Goal: Task Accomplishment & Management: Manage account settings

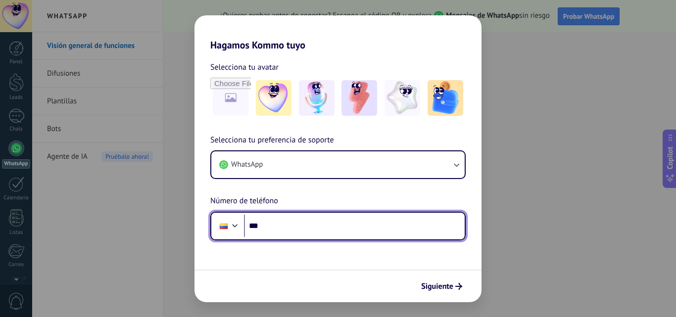
click at [274, 229] on input "***" at bounding box center [354, 226] width 221 height 23
click at [299, 225] on input "***" at bounding box center [354, 226] width 221 height 23
type input "**********"
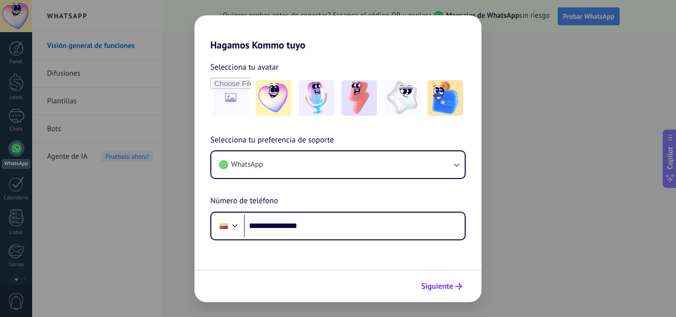
click at [443, 285] on span "Siguiente" at bounding box center [437, 286] width 32 height 7
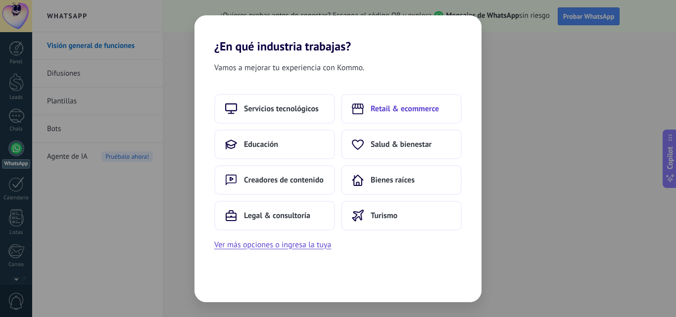
click at [382, 104] on span "Retail & ecommerce" at bounding box center [405, 109] width 68 height 10
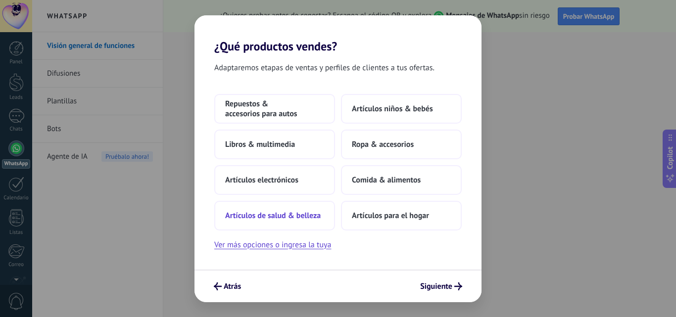
click at [297, 205] on button "Artículos de salud & belleza" at bounding box center [274, 216] width 121 height 30
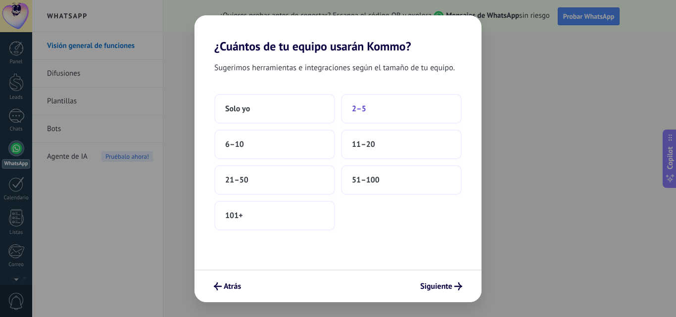
click at [396, 99] on button "2–5" at bounding box center [401, 109] width 121 height 30
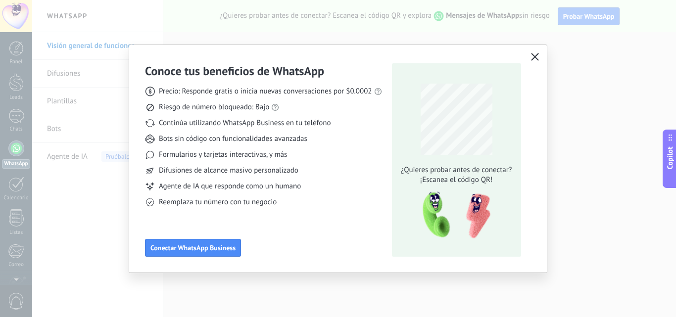
click at [540, 59] on button "button" at bounding box center [535, 57] width 13 height 14
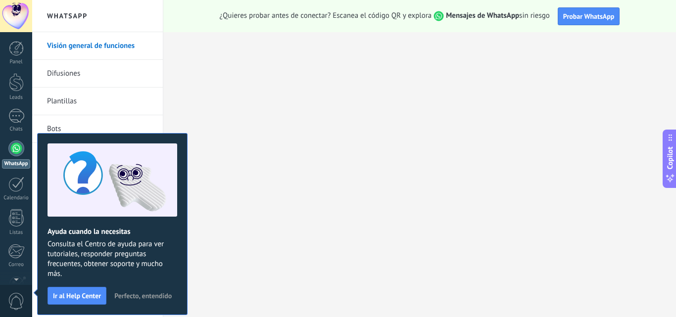
click at [142, 299] on span "Perfecto, entendido" at bounding box center [142, 296] width 57 height 7
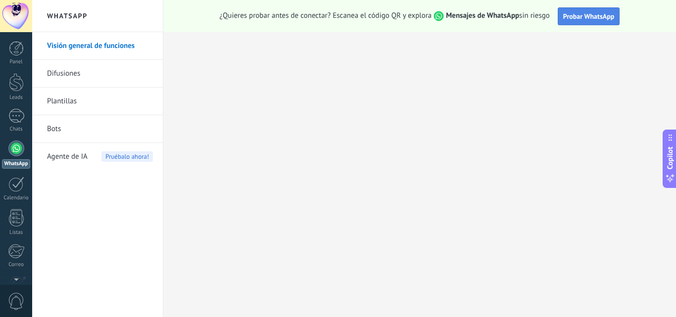
click at [587, 11] on button "Probar WhatsApp" at bounding box center [589, 16] width 62 height 18
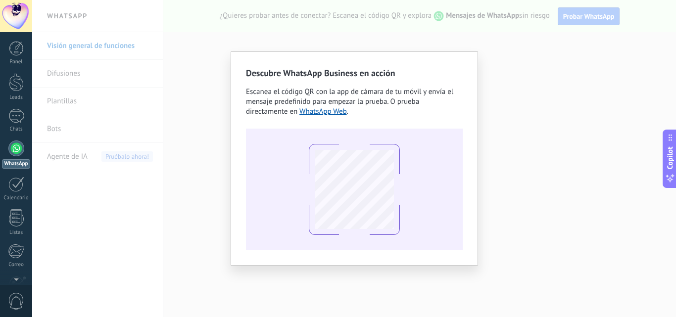
click at [558, 158] on div "Descubre WhatsApp Business en acción Escanea el código QR con la app de cámara …" at bounding box center [354, 158] width 644 height 317
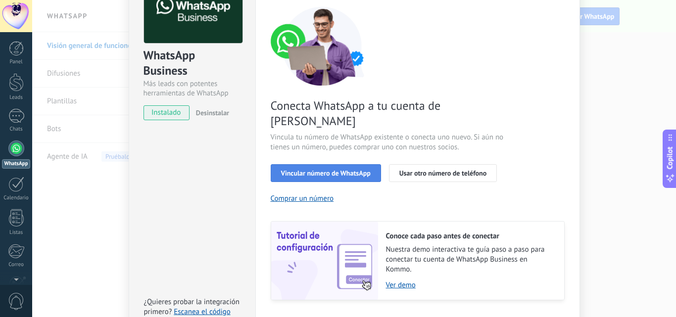
scroll to position [47, 0]
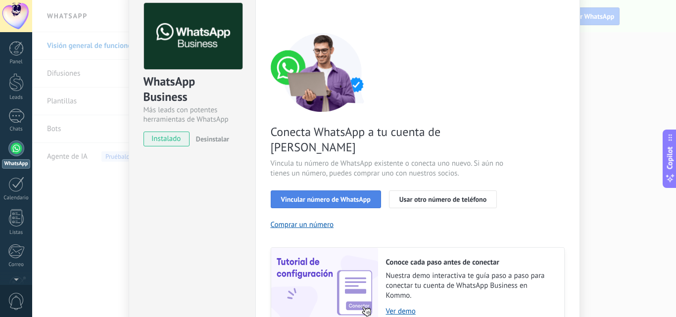
click at [352, 196] on span "Vincular número de WhatsApp" at bounding box center [326, 199] width 90 height 7
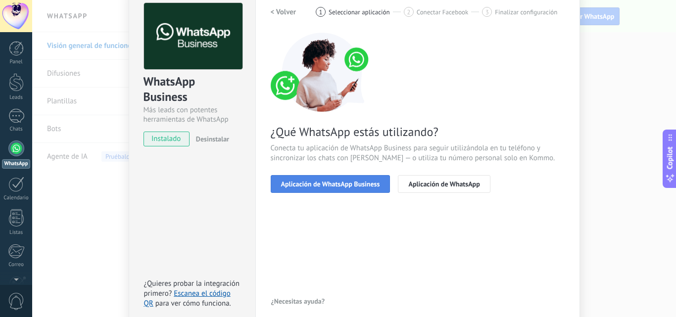
click at [368, 188] on span "Aplicación de WhatsApp Business" at bounding box center [330, 184] width 99 height 7
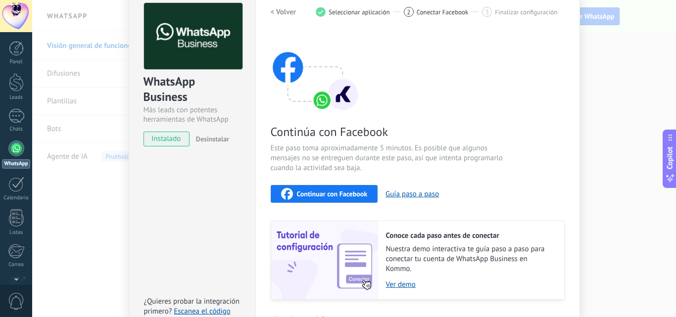
click at [351, 192] on span "Continuar con Facebook" at bounding box center [332, 194] width 71 height 7
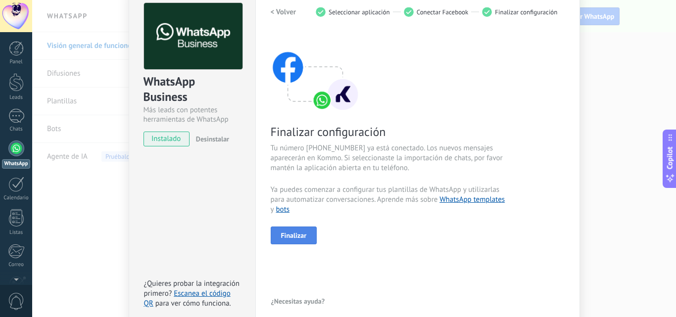
click at [301, 242] on button "Finalizar" at bounding box center [294, 236] width 47 height 18
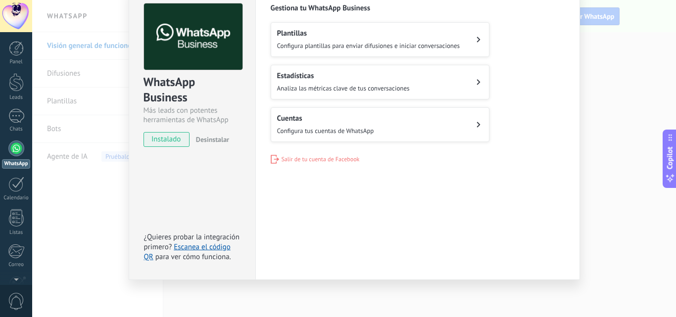
scroll to position [0, 0]
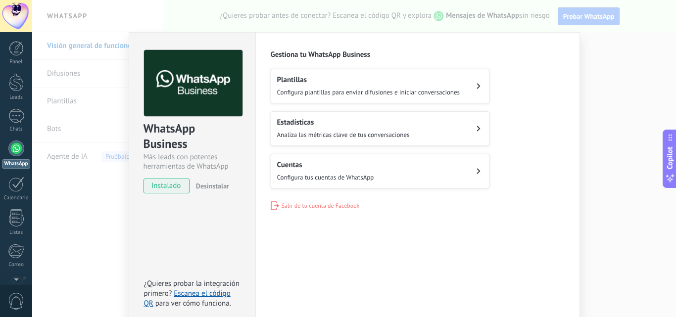
click at [623, 118] on div "WhatsApp Business Más leads con potentes herramientas de WhatsApp instalado Des…" at bounding box center [354, 158] width 644 height 317
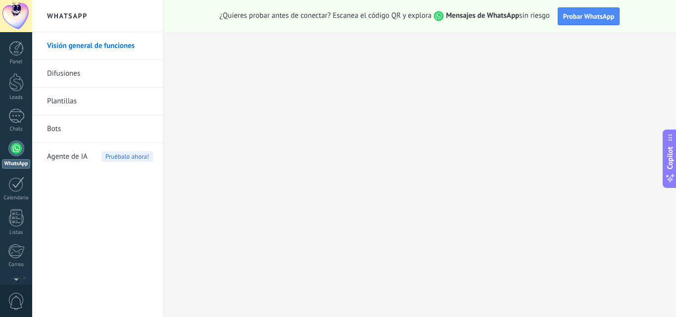
click at [13, 153] on div at bounding box center [16, 149] width 16 height 16
click at [16, 122] on div at bounding box center [16, 116] width 16 height 14
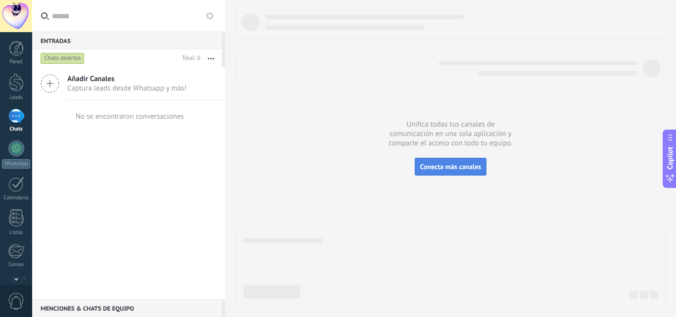
click at [470, 168] on span "Conecta más canales" at bounding box center [450, 166] width 61 height 9
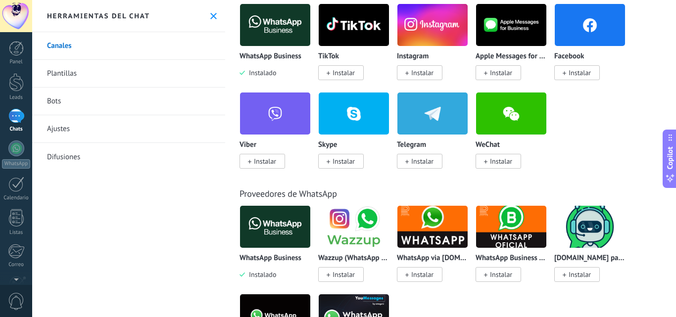
scroll to position [223, 0]
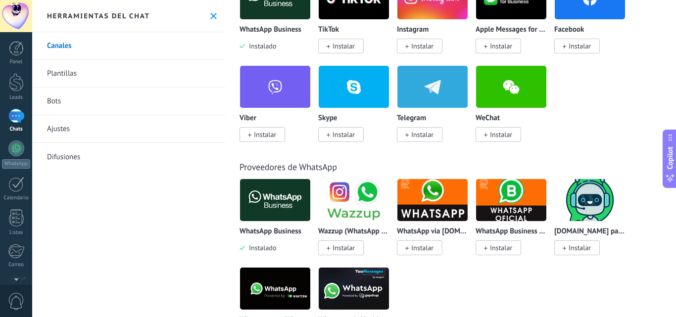
click at [260, 206] on img at bounding box center [275, 200] width 70 height 48
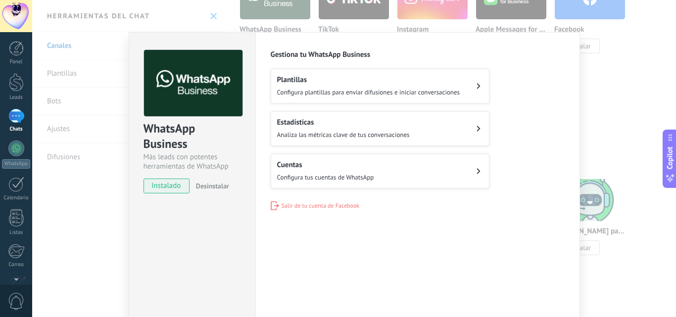
click at [169, 185] on span "instalado" at bounding box center [166, 186] width 45 height 15
click at [437, 163] on button "Cuentas Configura tus cuentas de WhatsApp" at bounding box center [380, 171] width 219 height 35
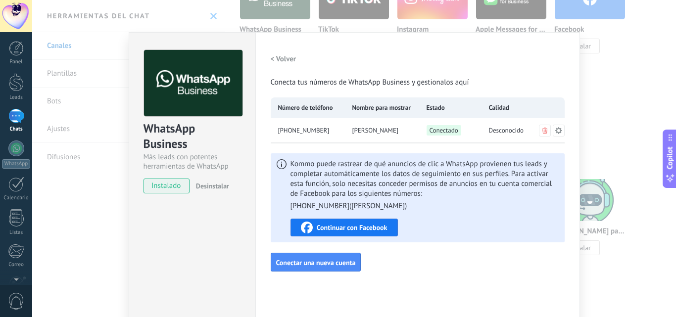
click at [377, 228] on span "Continuar con Facebook" at bounding box center [352, 227] width 71 height 7
click at [81, 198] on div "WhatsApp Business Más leads con potentes herramientas de WhatsApp instalado Des…" at bounding box center [354, 158] width 644 height 317
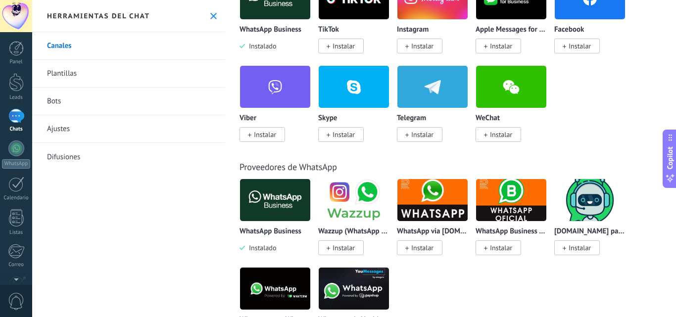
click at [83, 55] on link "Canales" at bounding box center [128, 46] width 193 height 28
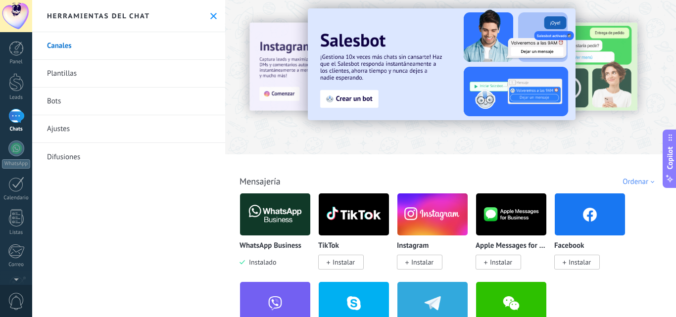
scroll to position [0, 0]
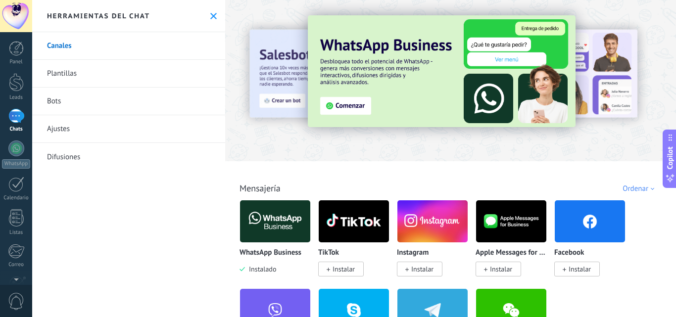
click at [12, 119] on div at bounding box center [16, 116] width 16 height 14
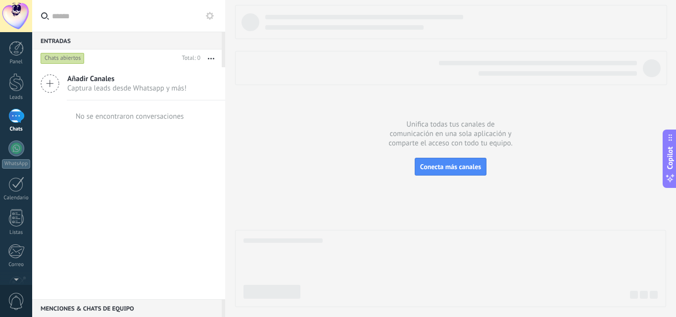
click at [73, 56] on div "Chats abiertos" at bounding box center [63, 58] width 44 height 12
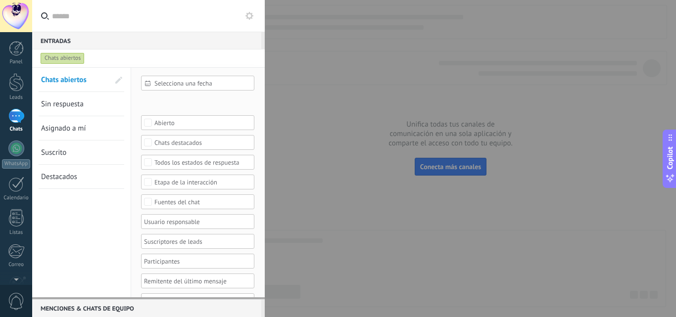
click at [71, 57] on div "Chats abiertos" at bounding box center [63, 58] width 44 height 12
click at [302, 35] on div at bounding box center [338, 158] width 676 height 317
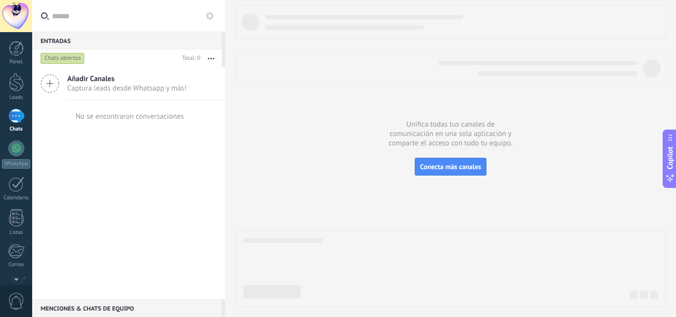
click at [137, 86] on span "Captura leads desde Whatsapp y más!" at bounding box center [126, 88] width 119 height 9
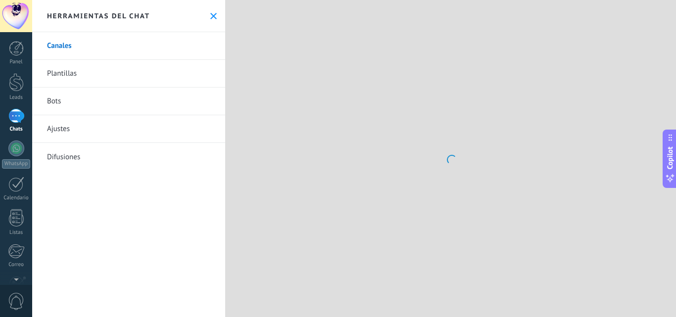
click at [137, 86] on link "Plantillas" at bounding box center [128, 74] width 193 height 28
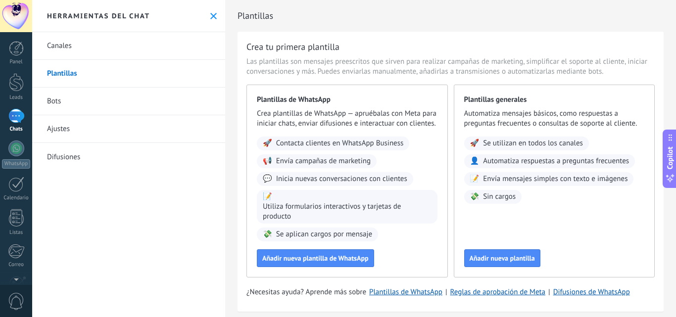
click at [72, 99] on link "Bots" at bounding box center [128, 102] width 193 height 28
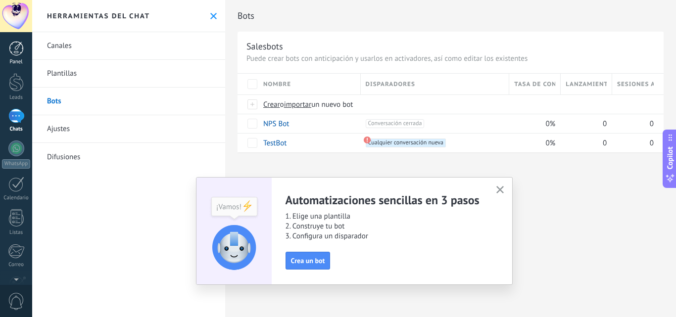
click at [12, 46] on div at bounding box center [16, 48] width 15 height 15
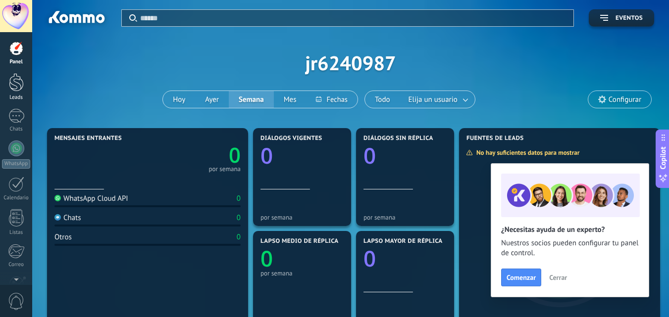
click at [16, 89] on div at bounding box center [16, 82] width 15 height 18
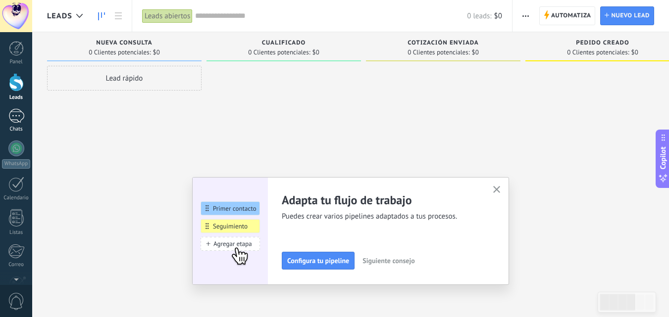
click at [14, 124] on link "Chats" at bounding box center [16, 121] width 32 height 24
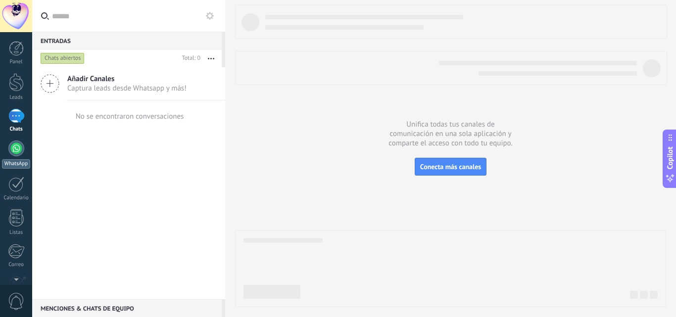
click at [13, 154] on div at bounding box center [16, 149] width 16 height 16
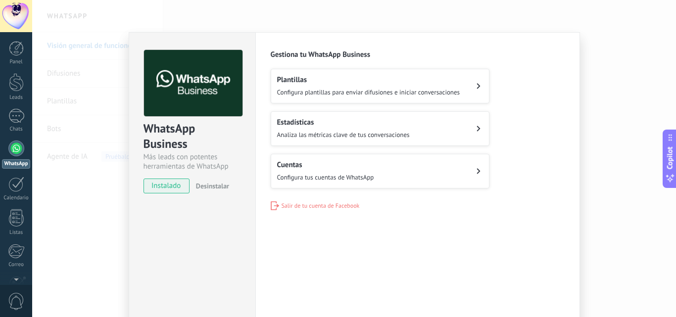
click at [656, 53] on div "WhatsApp Business Más leads con potentes herramientas de WhatsApp instalado Des…" at bounding box center [354, 158] width 644 height 317
click at [380, 88] on span "Configura plantillas para enviar difusiones e iniciar conversaciones" at bounding box center [368, 92] width 183 height 8
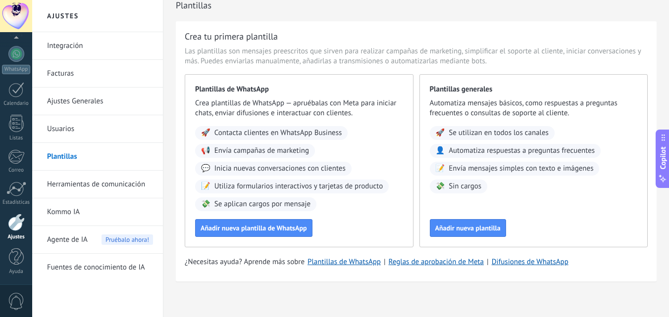
scroll to position [17, 0]
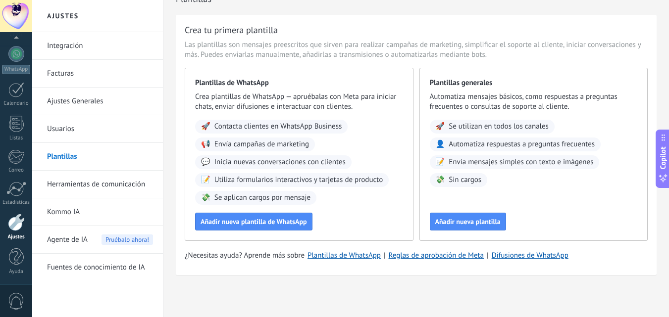
click at [70, 211] on link "Kommo IA" at bounding box center [100, 213] width 106 height 28
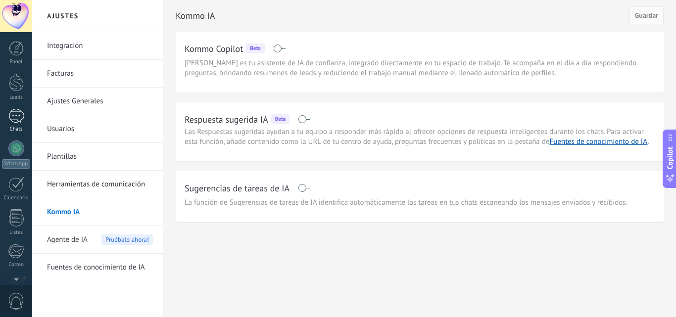
click at [18, 119] on div at bounding box center [16, 116] width 16 height 14
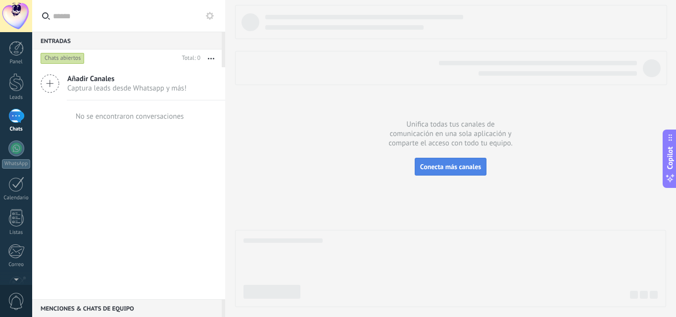
click at [458, 168] on span "Conecta más canales" at bounding box center [450, 166] width 61 height 9
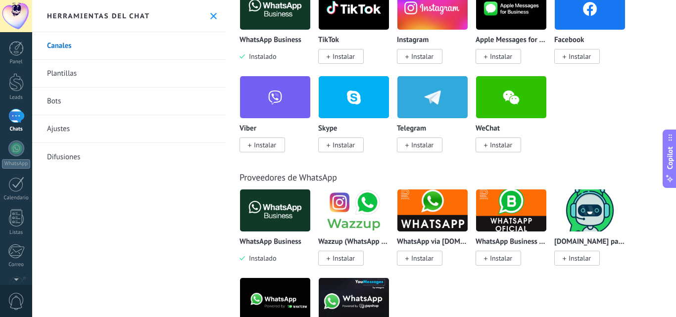
scroll to position [212, 0]
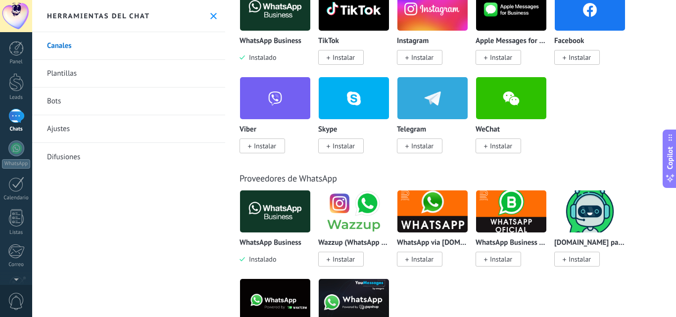
click at [294, 204] on img at bounding box center [275, 212] width 70 height 48
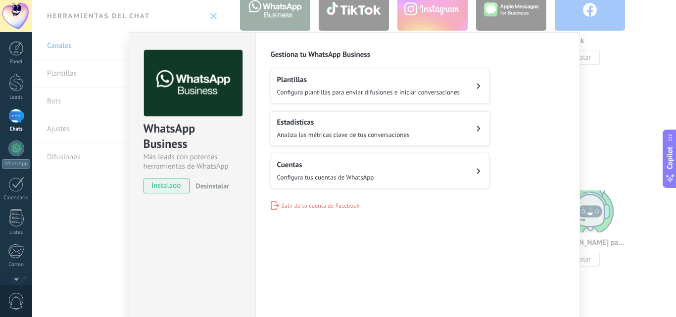
click at [288, 223] on div "Configuraciones Autorizaciones Esta pestaña registra a los usuarios que han con…" at bounding box center [417, 179] width 325 height 295
click at [598, 102] on div "WhatsApp Business Más leads con potentes herramientas de WhatsApp instalado Des…" at bounding box center [354, 158] width 644 height 317
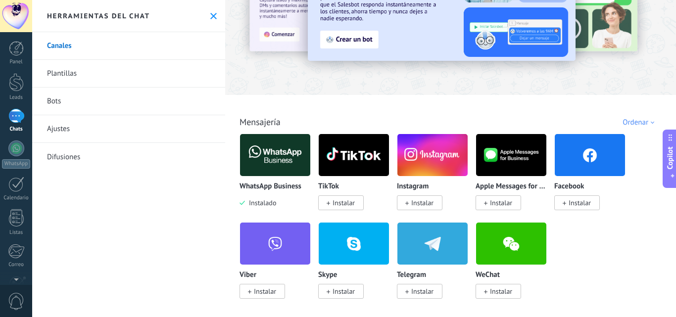
scroll to position [67, 0]
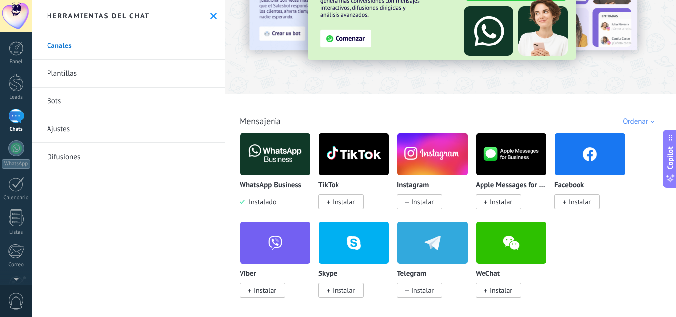
click at [249, 155] on img at bounding box center [275, 154] width 70 height 48
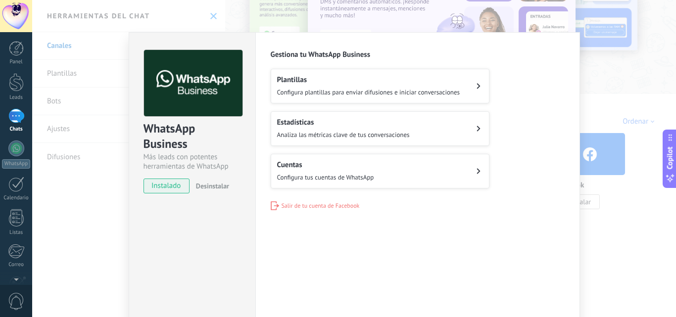
click at [358, 159] on button "Cuentas Configura tus cuentas de WhatsApp" at bounding box center [380, 171] width 219 height 35
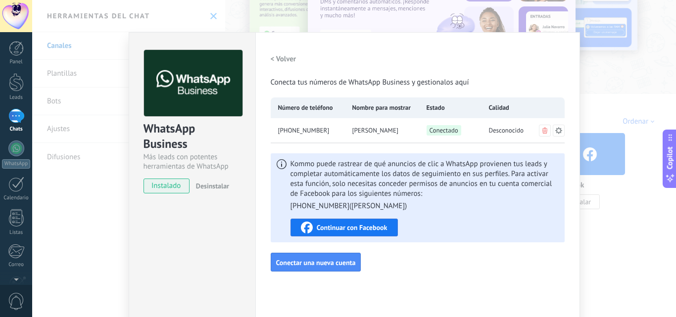
click at [649, 71] on div "WhatsApp Business Más leads con potentes herramientas de WhatsApp instalado Des…" at bounding box center [354, 158] width 644 height 317
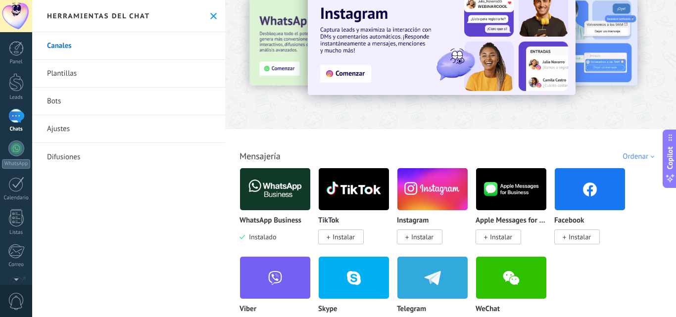
scroll to position [0, 0]
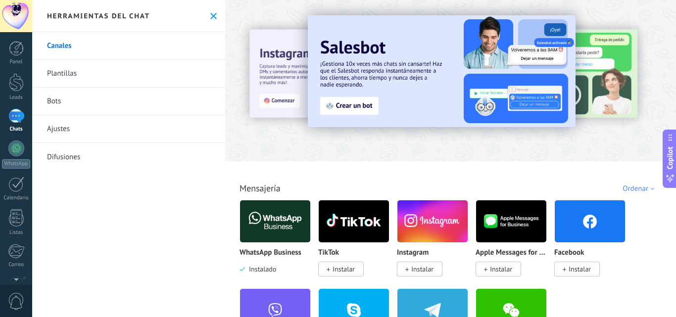
click at [210, 16] on icon at bounding box center [213, 16] width 6 height 6
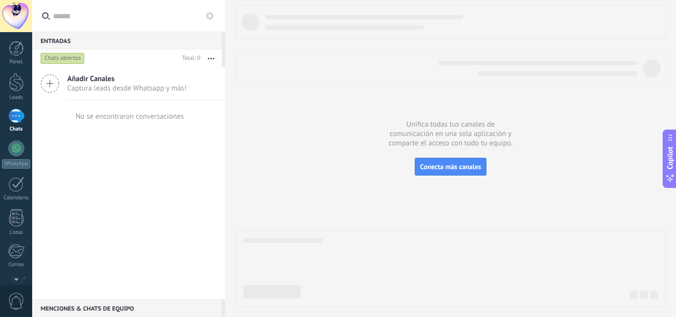
click at [130, 14] on input "text" at bounding box center [134, 16] width 162 height 32
click at [72, 58] on div "Chats abiertos" at bounding box center [63, 58] width 44 height 12
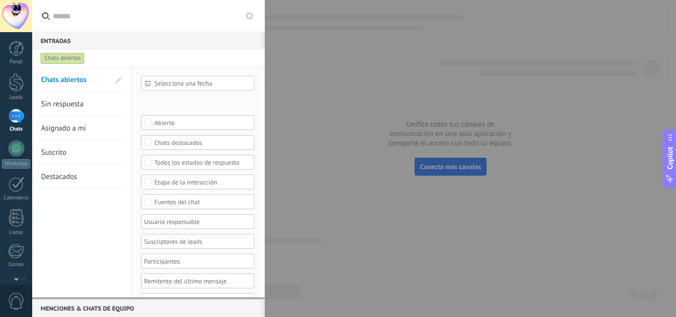
click at [83, 128] on span "Asignado a mí" at bounding box center [63, 128] width 45 height 9
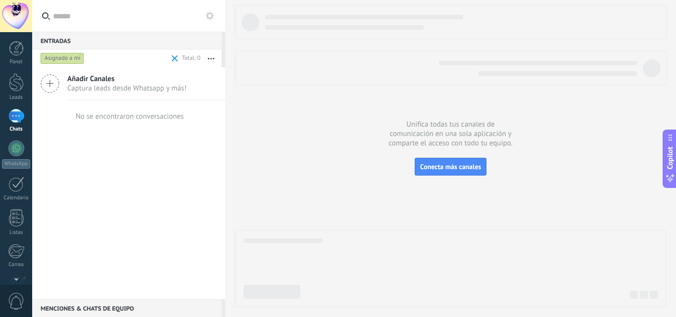
click at [77, 60] on div "Asignado a mí" at bounding box center [63, 58] width 44 height 12
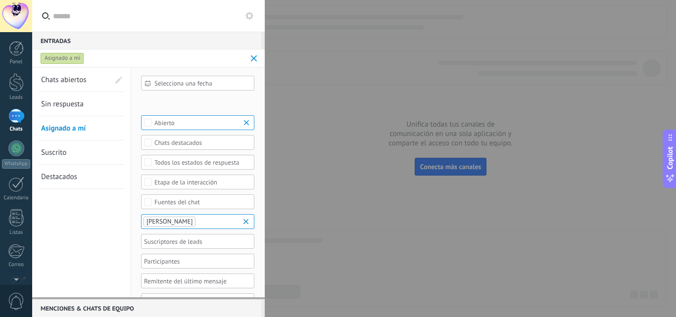
click at [83, 81] on span "Chats abiertos" at bounding box center [64, 79] width 46 height 9
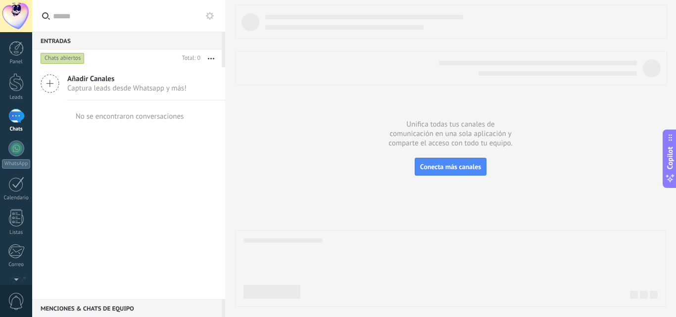
click at [131, 309] on div "Menciones & Chats de equipo 0" at bounding box center [127, 308] width 190 height 18
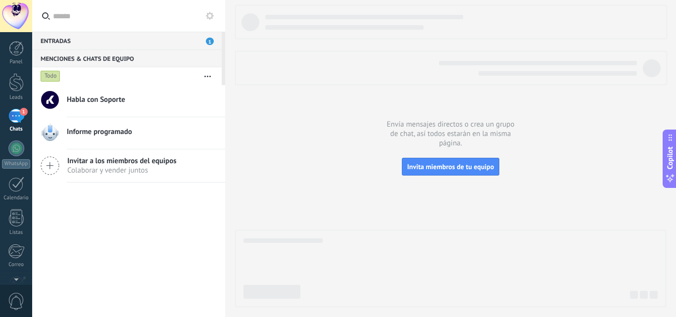
click at [164, 45] on div "Entradas 1" at bounding box center [127, 41] width 190 height 18
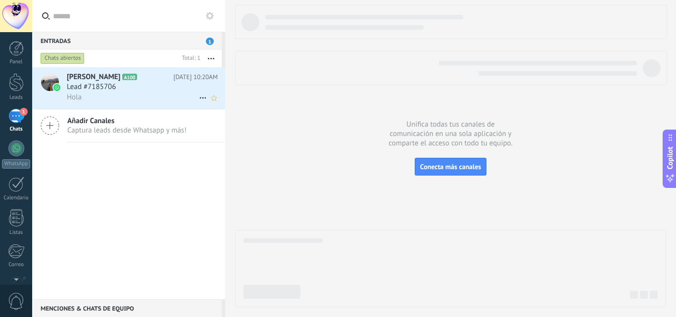
click at [106, 89] on span "Lead #7185706" at bounding box center [91, 87] width 49 height 10
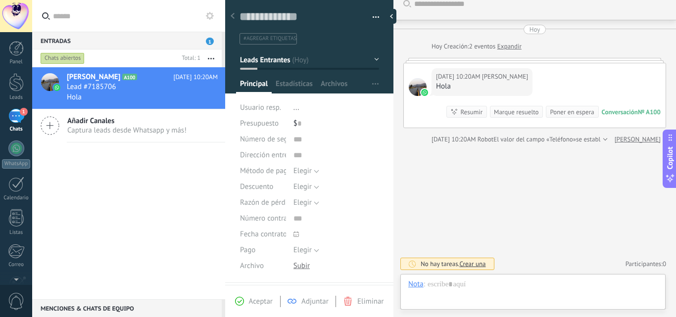
scroll to position [15, 0]
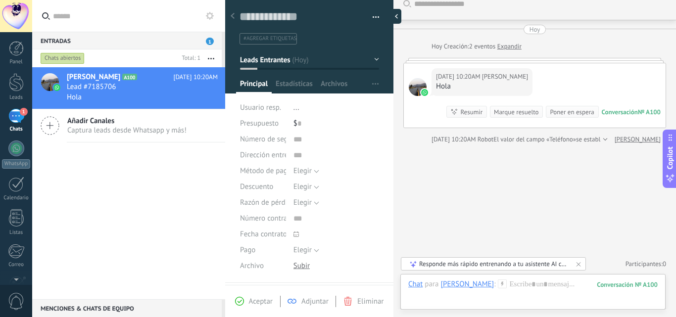
click at [395, 14] on div at bounding box center [394, 16] width 15 height 15
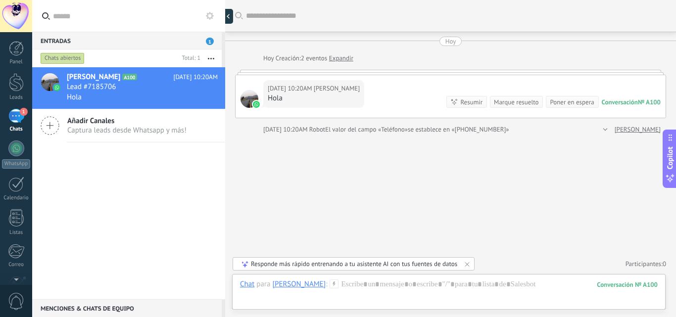
scroll to position [0, 0]
click at [234, 13] on div at bounding box center [231, 16] width 15 height 15
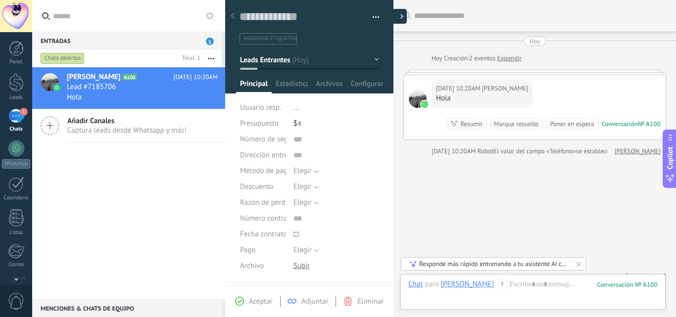
type textarea "**********"
click at [390, 18] on div at bounding box center [394, 16] width 15 height 15
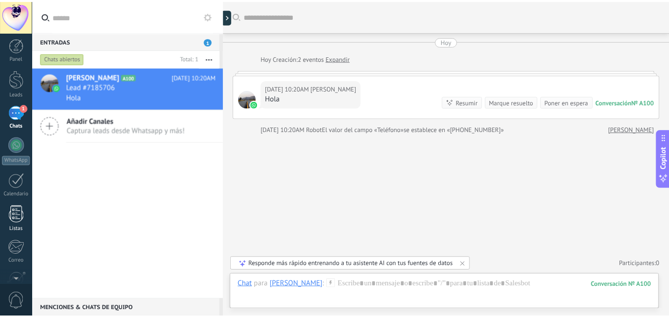
scroll to position [0, 0]
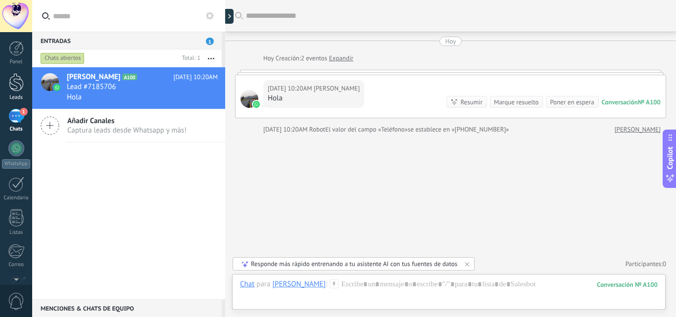
click at [18, 79] on div at bounding box center [16, 82] width 15 height 18
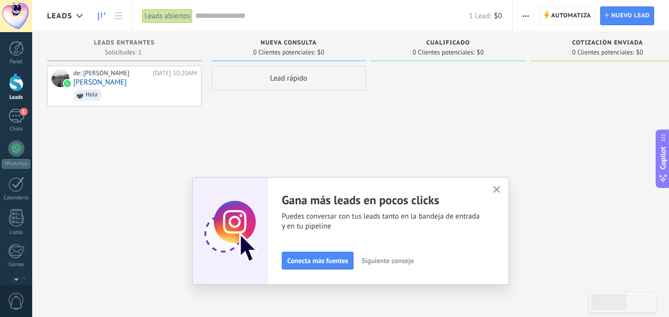
click at [503, 184] on button "button" at bounding box center [497, 190] width 12 height 13
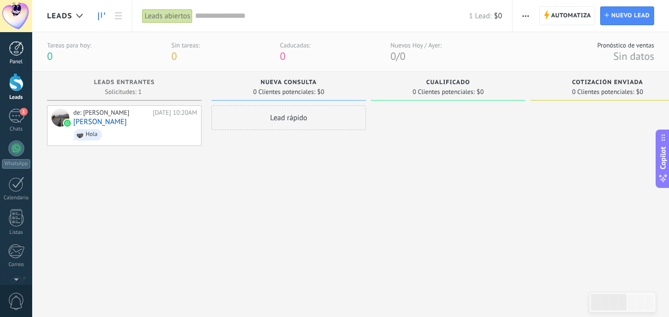
click at [18, 45] on div at bounding box center [16, 48] width 15 height 15
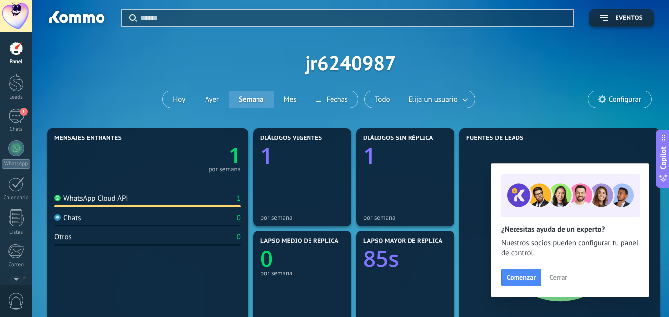
click at [616, 101] on span "Configurar" at bounding box center [624, 100] width 33 height 8
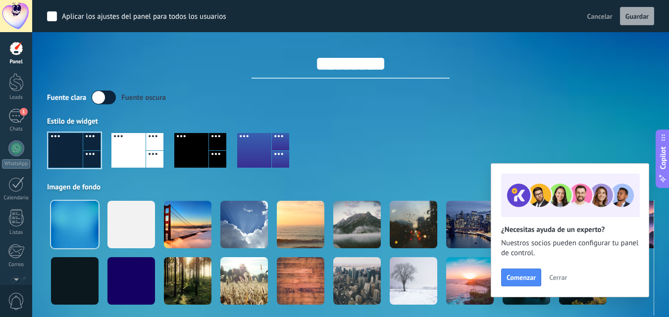
click at [601, 15] on span "Cancelar" at bounding box center [599, 16] width 25 height 9
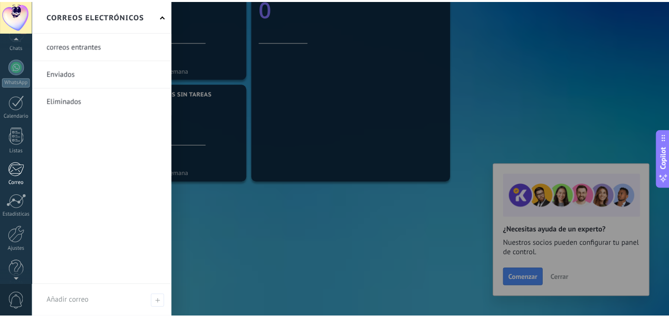
scroll to position [95, 0]
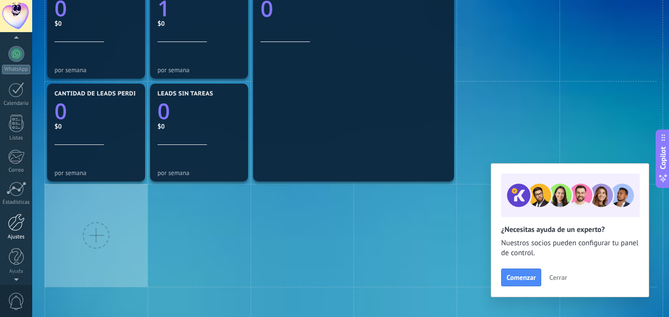
click at [13, 228] on div at bounding box center [16, 222] width 17 height 17
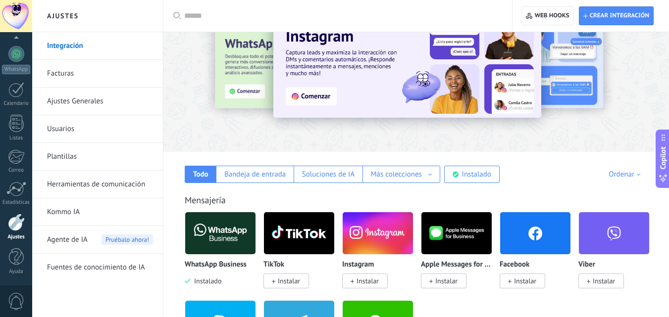
scroll to position [72, 0]
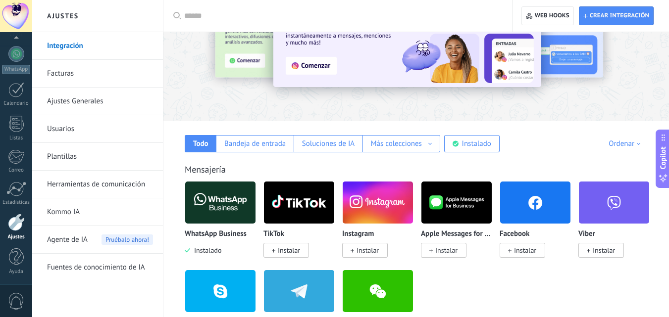
click at [62, 77] on link "Facturas" at bounding box center [100, 74] width 106 height 28
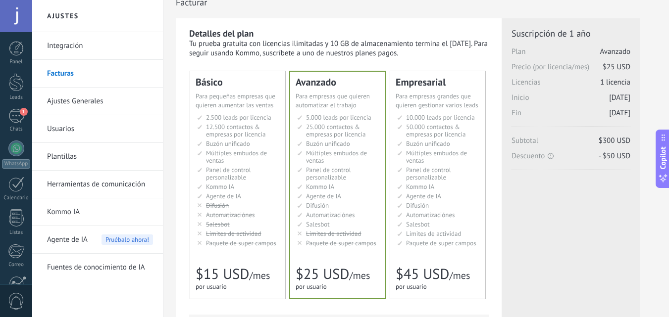
scroll to position [16, 0]
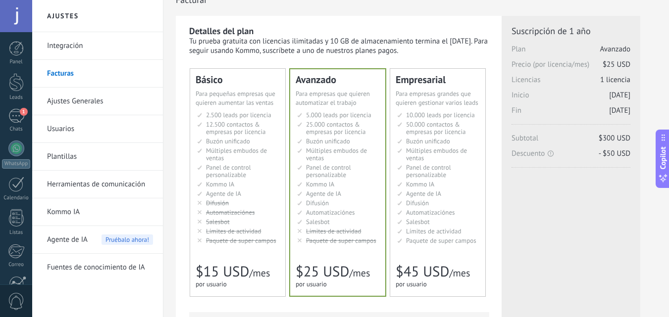
click at [337, 241] on span "Paquete de super campos" at bounding box center [341, 241] width 70 height 8
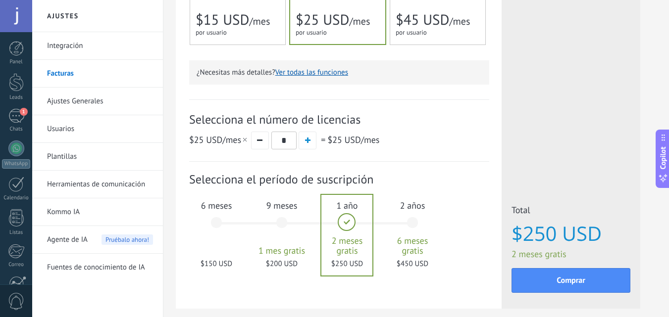
scroll to position [269, 0]
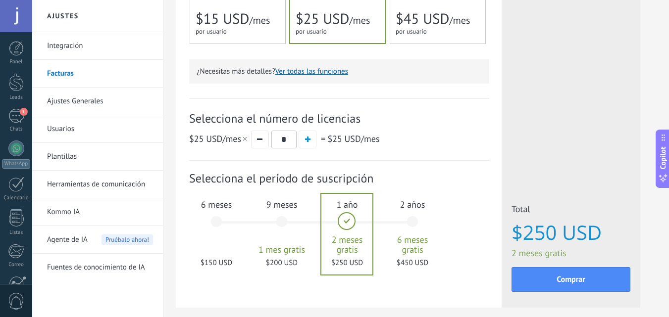
click at [399, 140] on div "$25 USD /mes * = $25 USD /mes" at bounding box center [339, 139] width 300 height 18
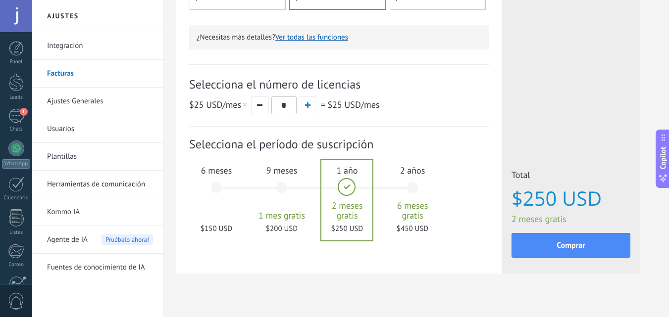
scroll to position [314, 0]
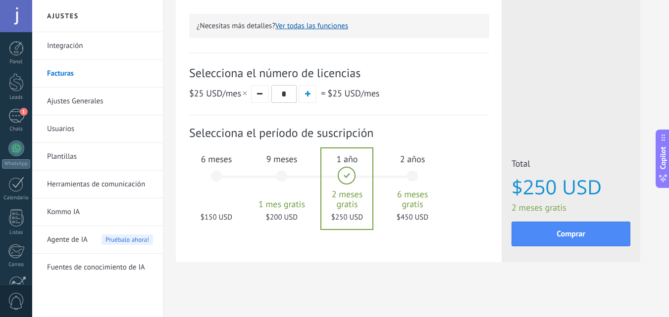
click at [222, 194] on div "6 meses $150 USD" at bounding box center [216, 181] width 53 height 70
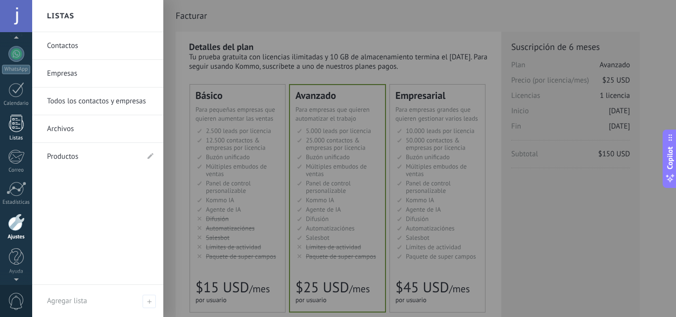
scroll to position [0, 0]
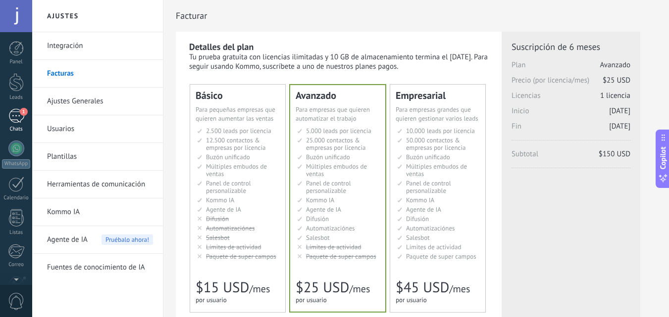
click at [16, 118] on div "1" at bounding box center [16, 116] width 16 height 14
